Goal: Transaction & Acquisition: Purchase product/service

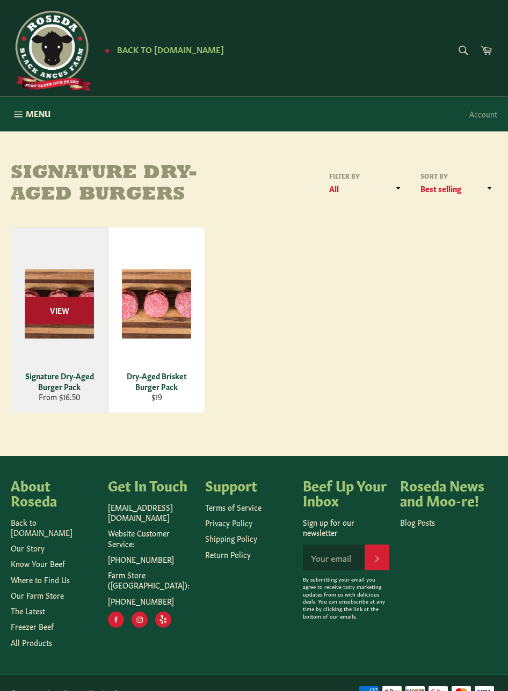
click at [69, 319] on span "View" at bounding box center [59, 310] width 69 height 27
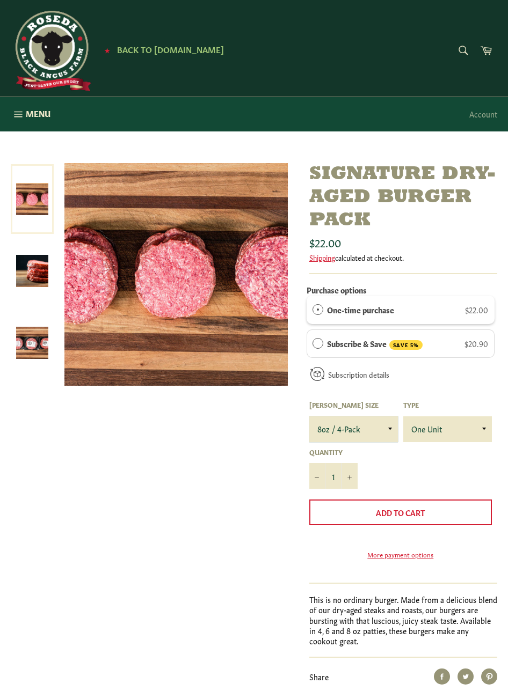
select select "4oz / 8-Pack"
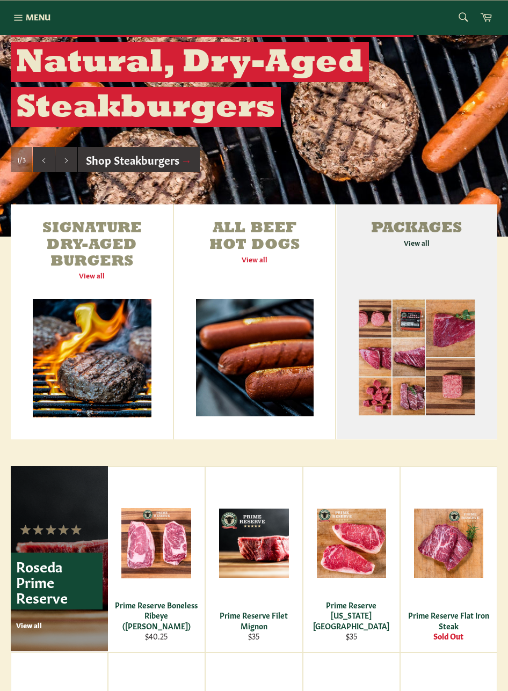
click at [423, 244] on link "Packages View all" at bounding box center [416, 321] width 161 height 235
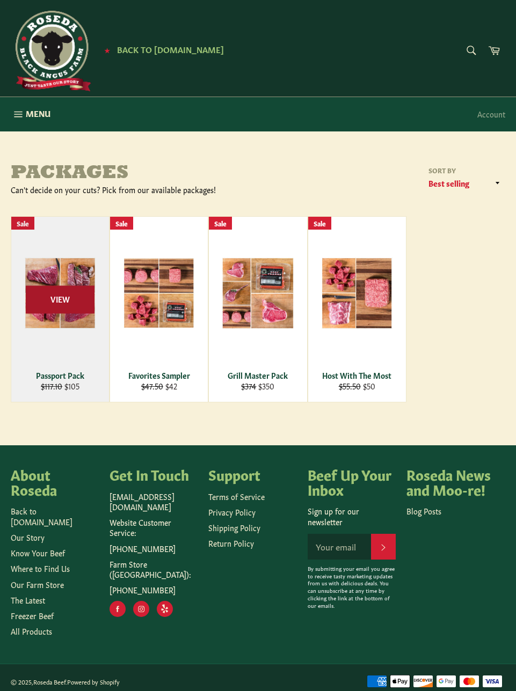
click at [67, 299] on span "View" at bounding box center [60, 299] width 69 height 27
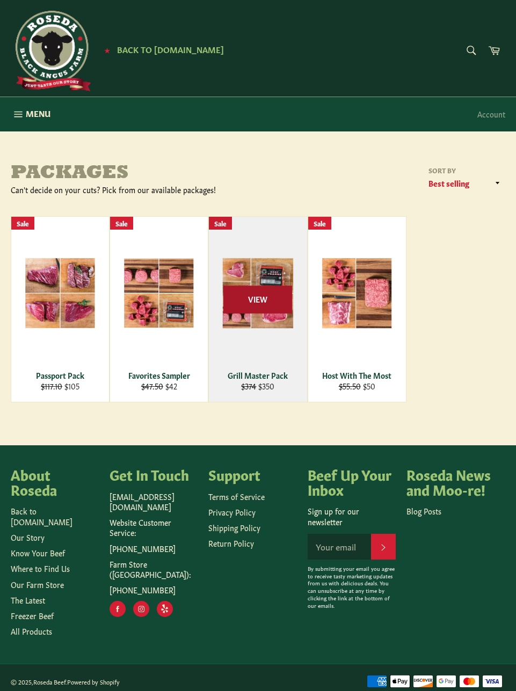
click at [260, 301] on span "View" at bounding box center [257, 299] width 69 height 27
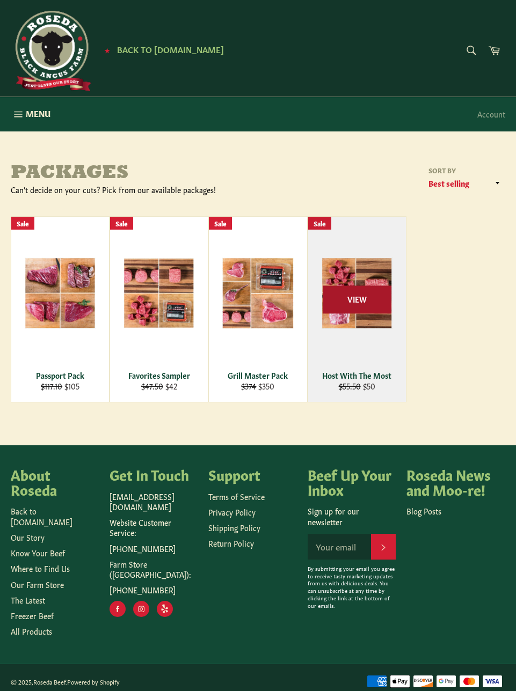
click at [357, 295] on span "View" at bounding box center [356, 299] width 69 height 27
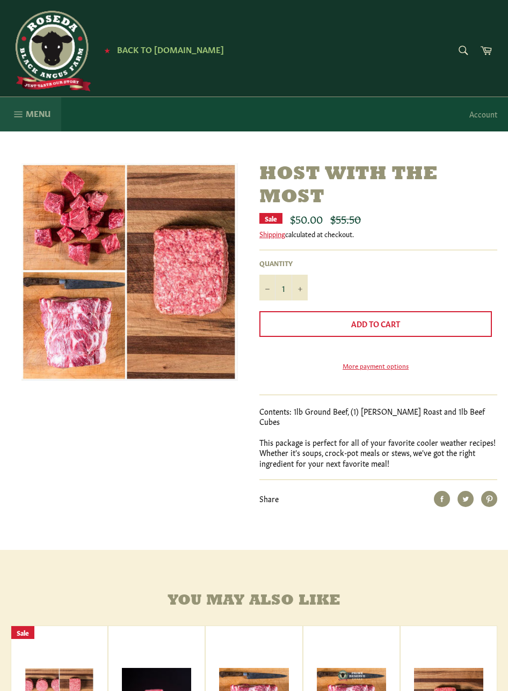
click at [28, 114] on span "Menu" at bounding box center [38, 113] width 25 height 11
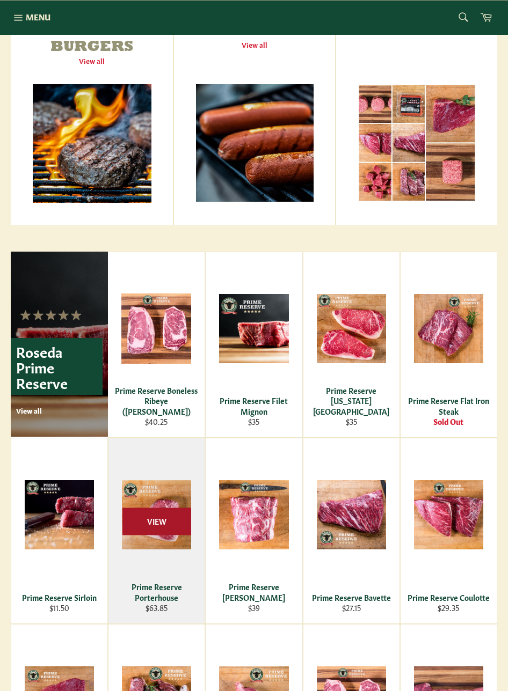
click at [157, 515] on span "View" at bounding box center [156, 521] width 69 height 27
